Goal: Transaction & Acquisition: Download file/media

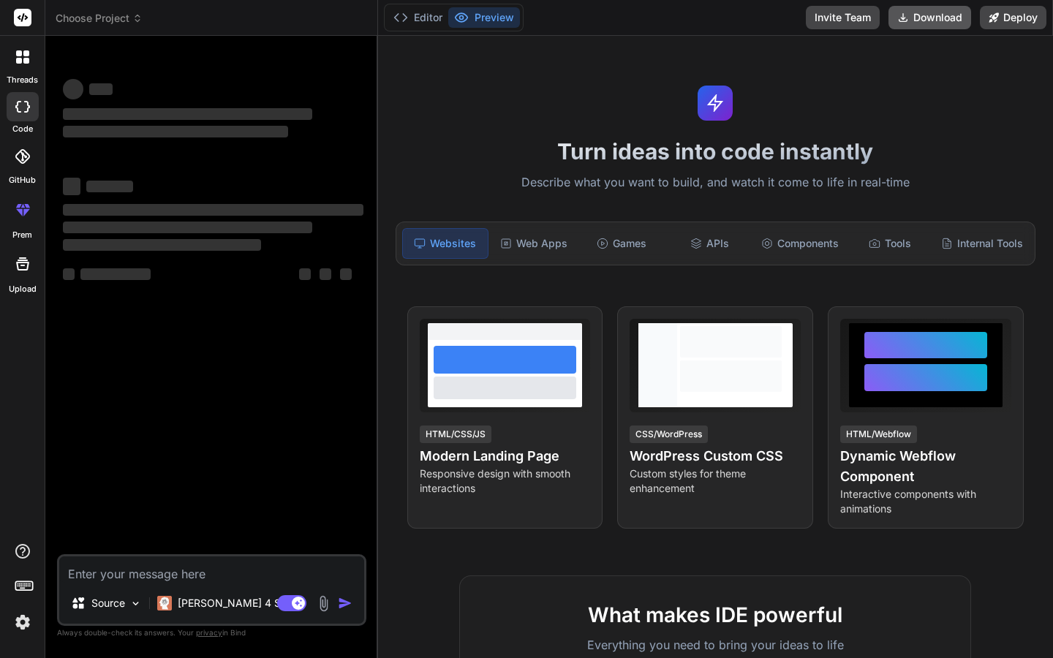
click at [936, 19] on button "Download" at bounding box center [929, 17] width 83 height 23
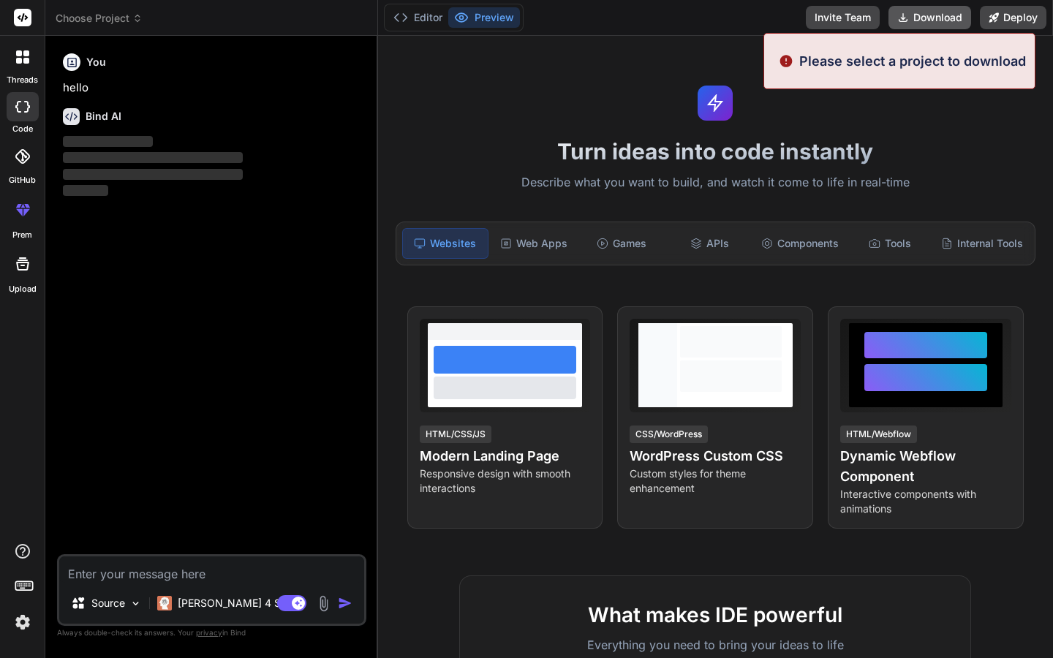
click at [936, 20] on button "Download" at bounding box center [929, 17] width 83 height 23
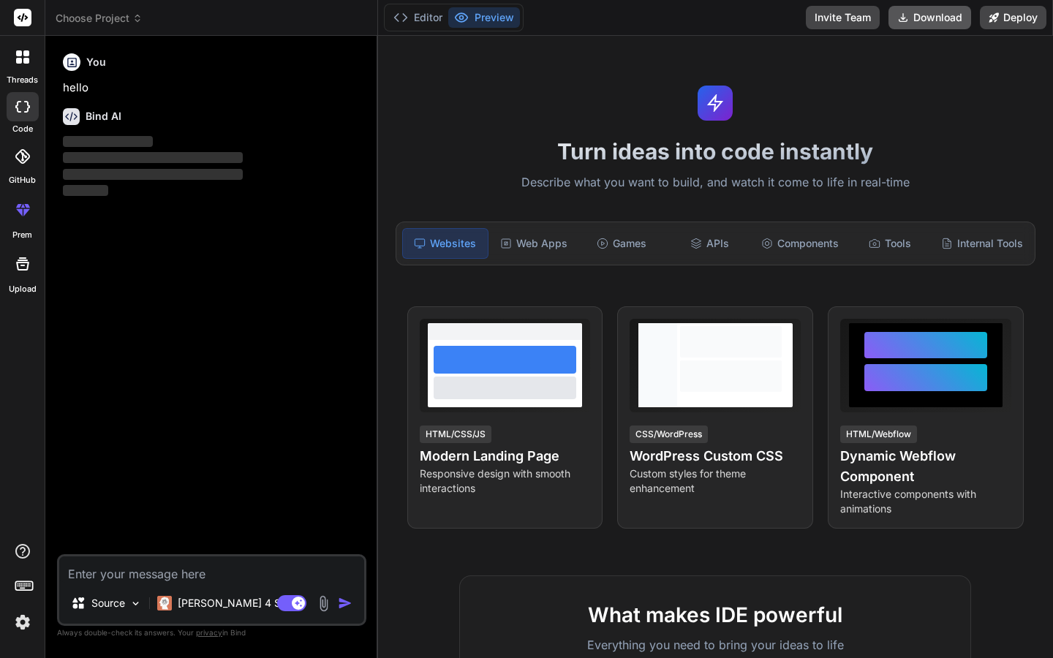
click at [928, 23] on button "Download" at bounding box center [929, 17] width 83 height 23
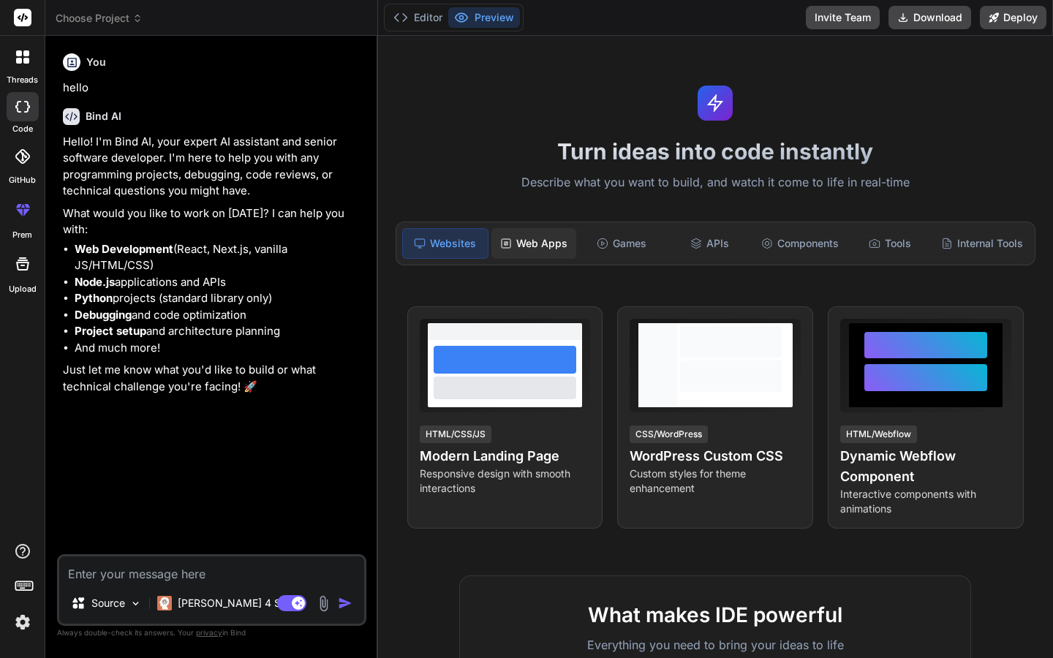
click at [550, 242] on div "Web Apps" at bounding box center [533, 243] width 85 height 31
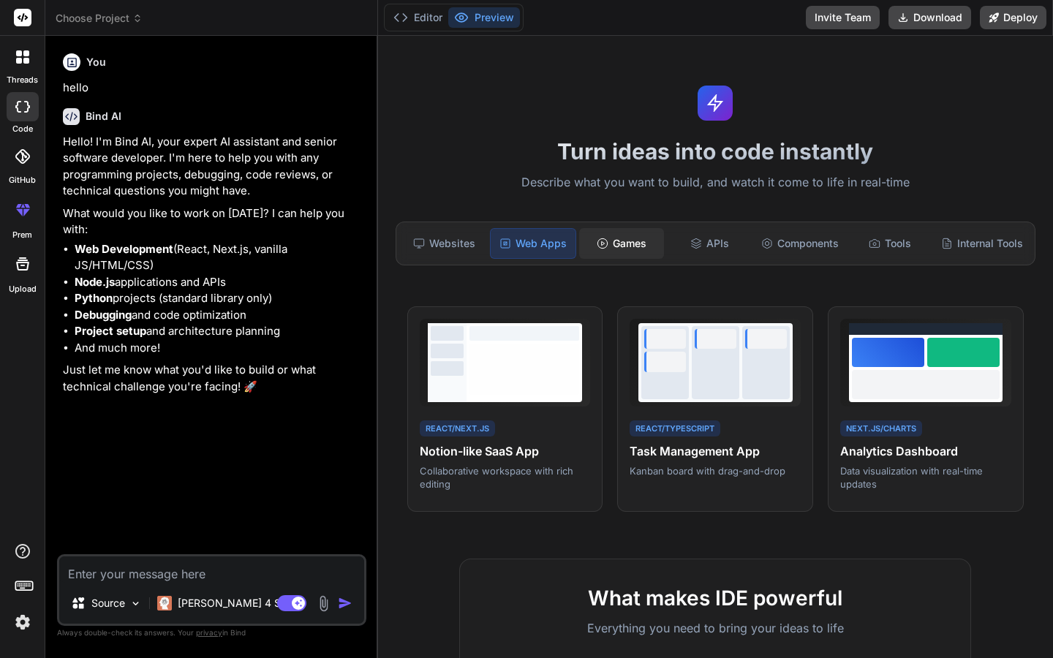
click at [619, 240] on div "Games" at bounding box center [621, 243] width 85 height 31
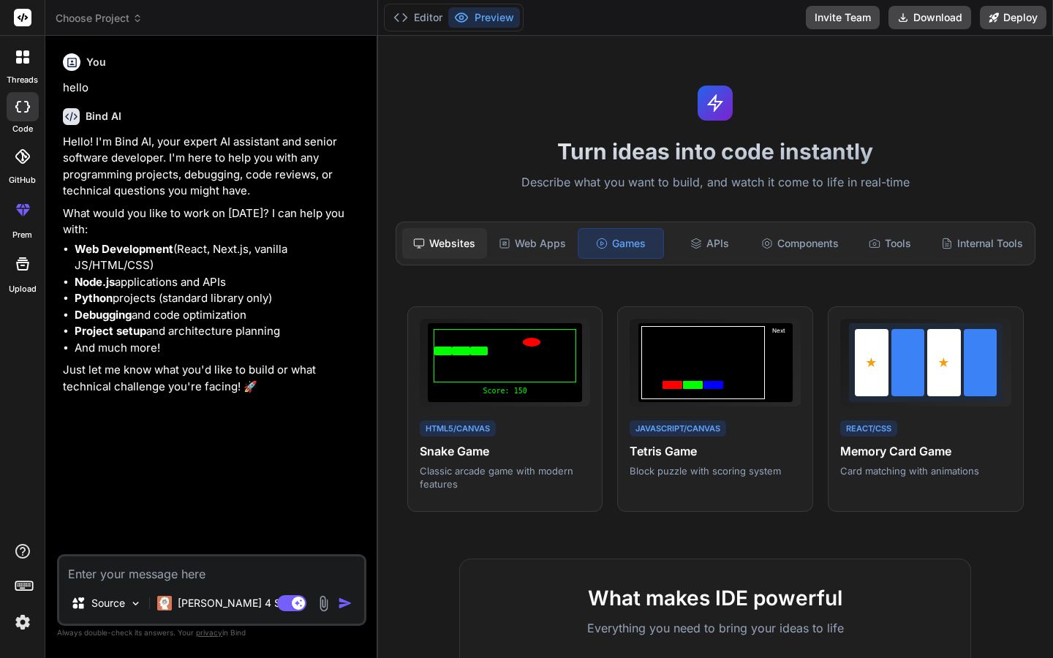
click at [457, 248] on div "Websites" at bounding box center [444, 243] width 85 height 31
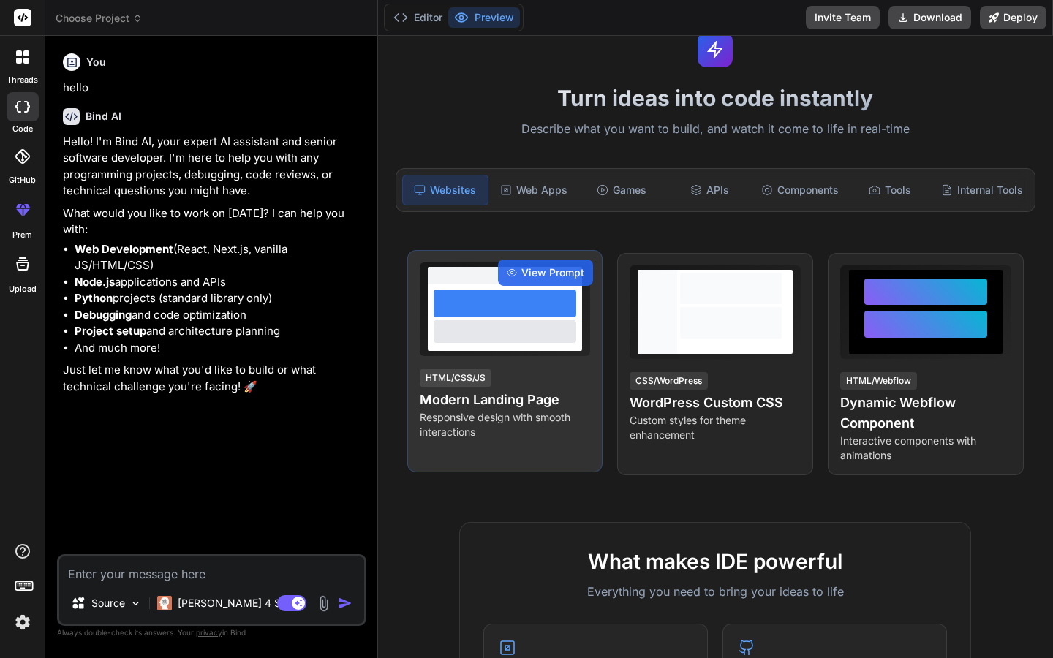
scroll to position [54, 0]
click at [573, 455] on div "View Prompt HTML/CSS/JS Modern Landing Page Responsive design with smooth inter…" at bounding box center [505, 360] width 196 height 222
click at [543, 396] on h4 "Modern Landing Page" at bounding box center [505, 399] width 171 height 20
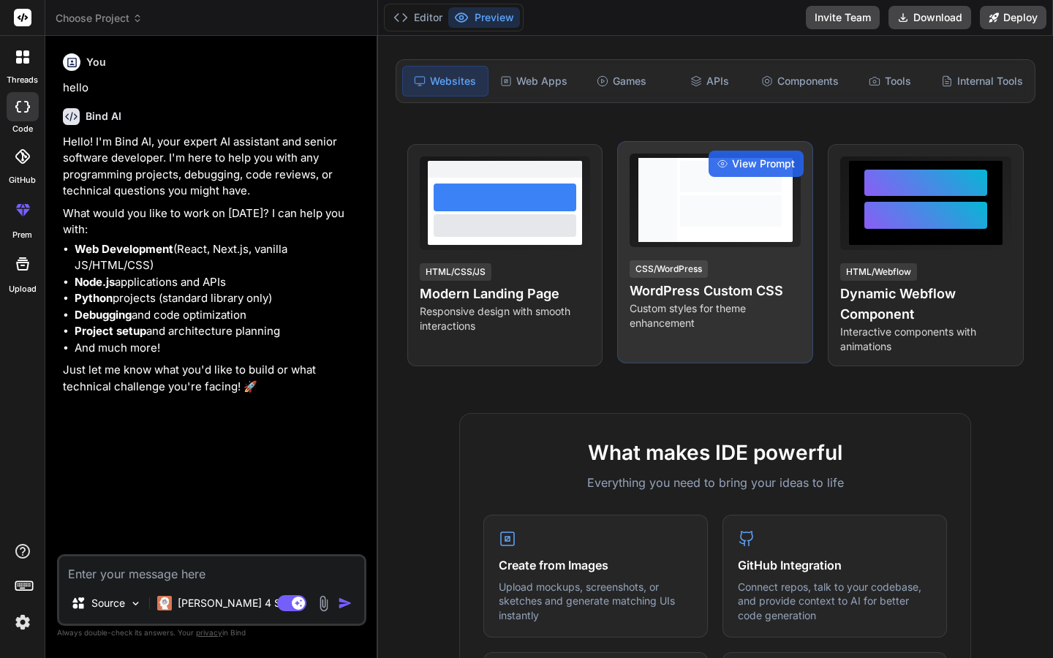
scroll to position [0, 0]
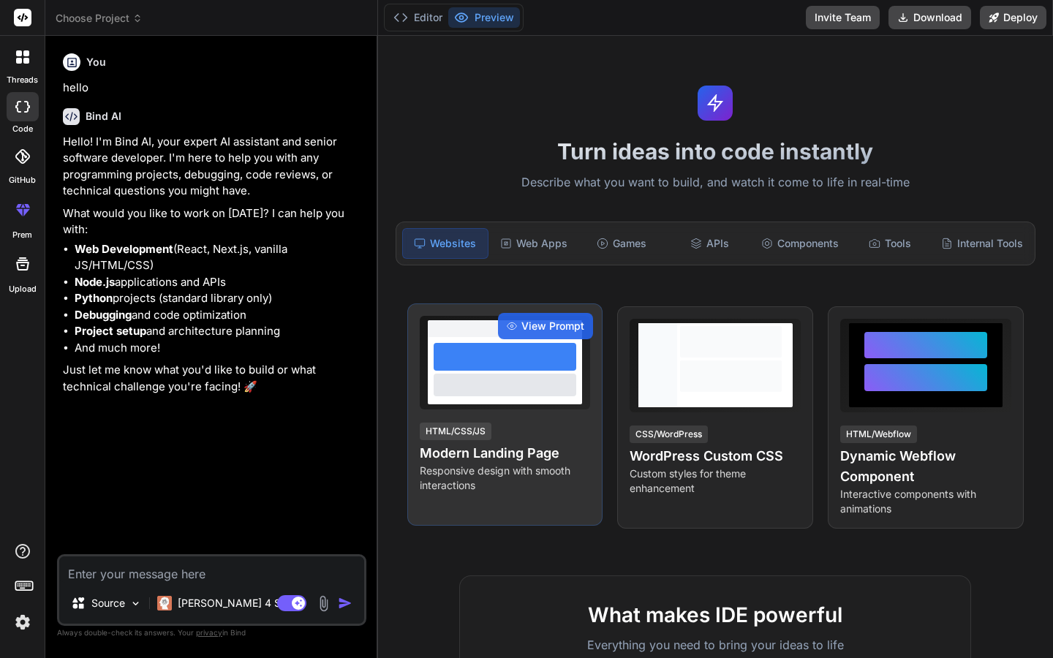
click at [532, 403] on div at bounding box center [505, 370] width 154 height 67
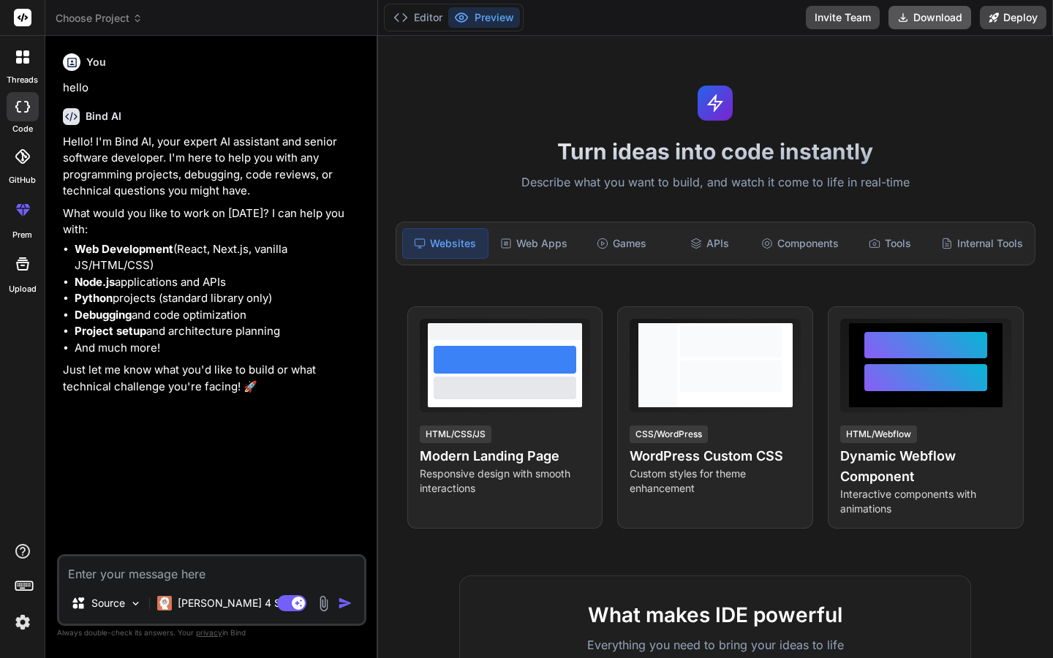
click at [930, 14] on button "Download" at bounding box center [929, 17] width 83 height 23
click at [724, 126] on div "Turn ideas into code instantly Describe what you want to build, and watch it co…" at bounding box center [715, 347] width 675 height 622
click at [722, 112] on div at bounding box center [714, 103] width 35 height 35
click at [23, 264] on icon at bounding box center [23, 264] width 18 height 18
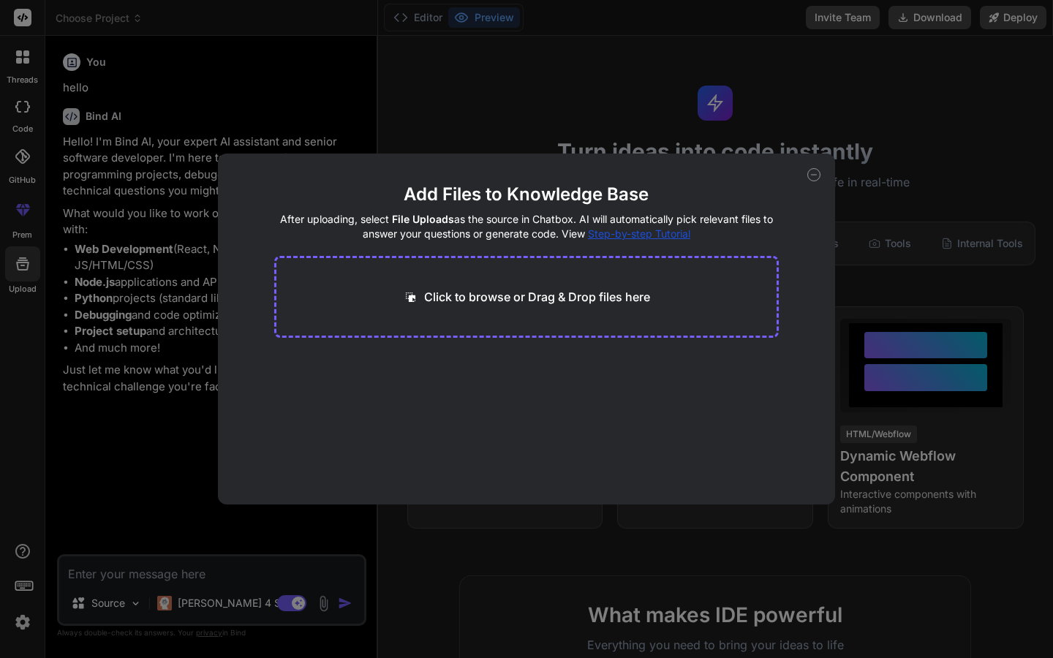
click at [425, 287] on div "Click to browse or Drag & Drop files here" at bounding box center [526, 297] width 505 height 82
click at [467, 298] on p "Click to browse or Drag & Drop files here" at bounding box center [537, 297] width 226 height 18
click at [816, 174] on icon at bounding box center [813, 174] width 13 height 13
type textarea "x"
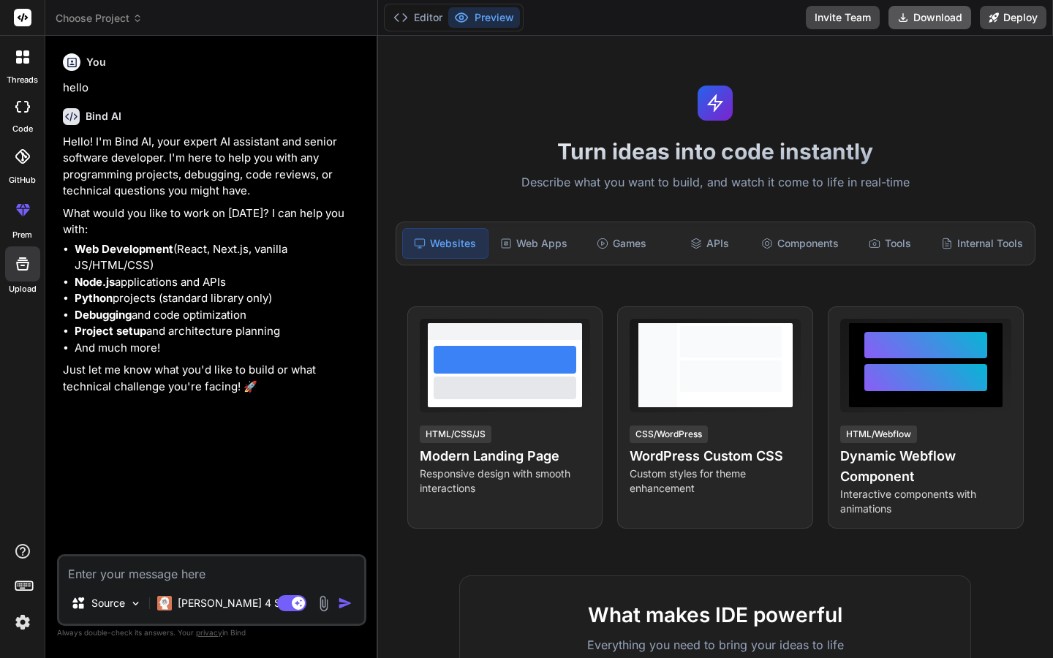
click at [928, 11] on button "Download" at bounding box center [929, 17] width 83 height 23
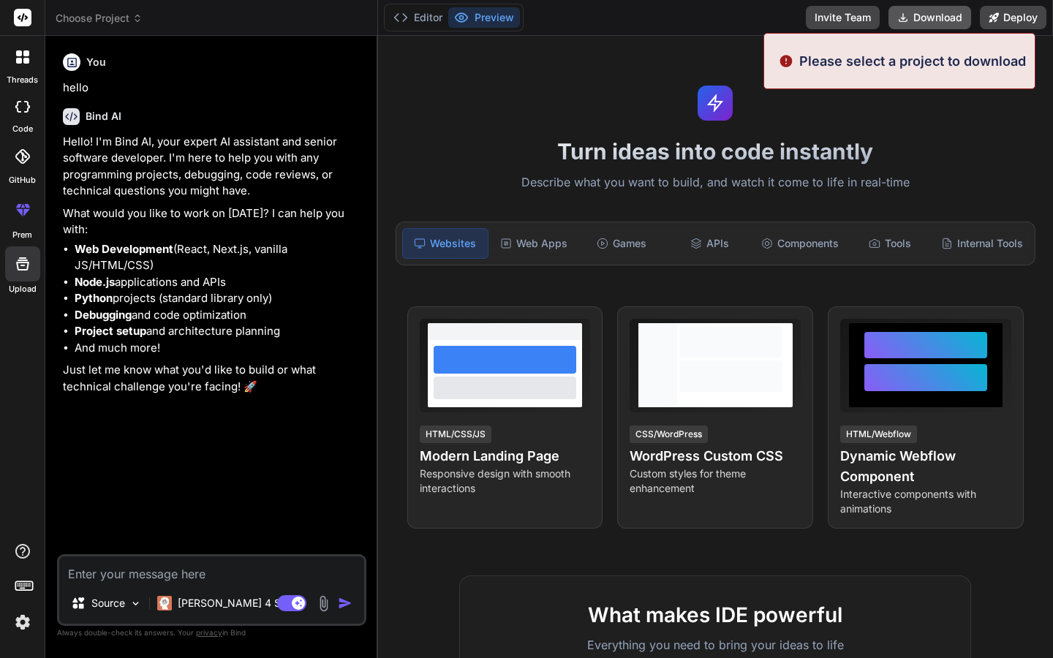
click at [928, 13] on button "Download" at bounding box center [929, 17] width 83 height 23
